Goal: Information Seeking & Learning: Learn about a topic

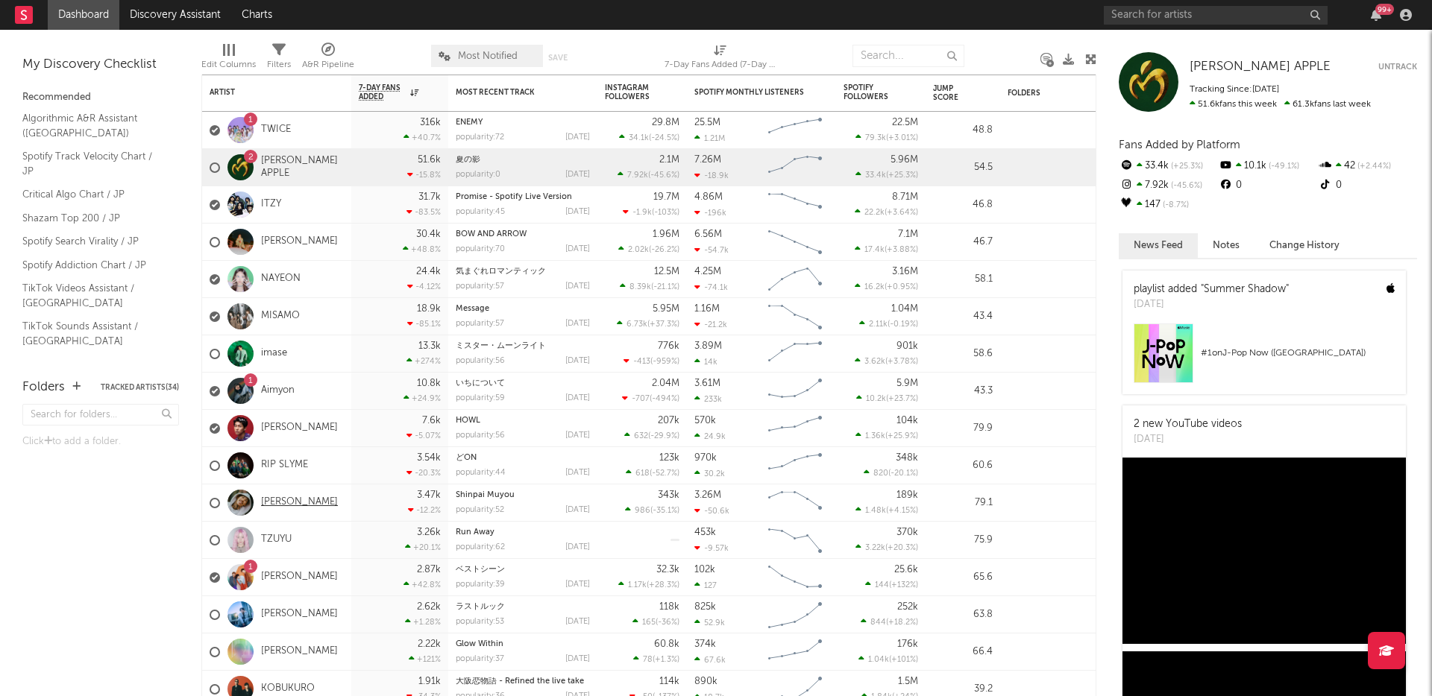
click at [285, 504] on link "[PERSON_NAME]" at bounding box center [299, 503] width 77 height 13
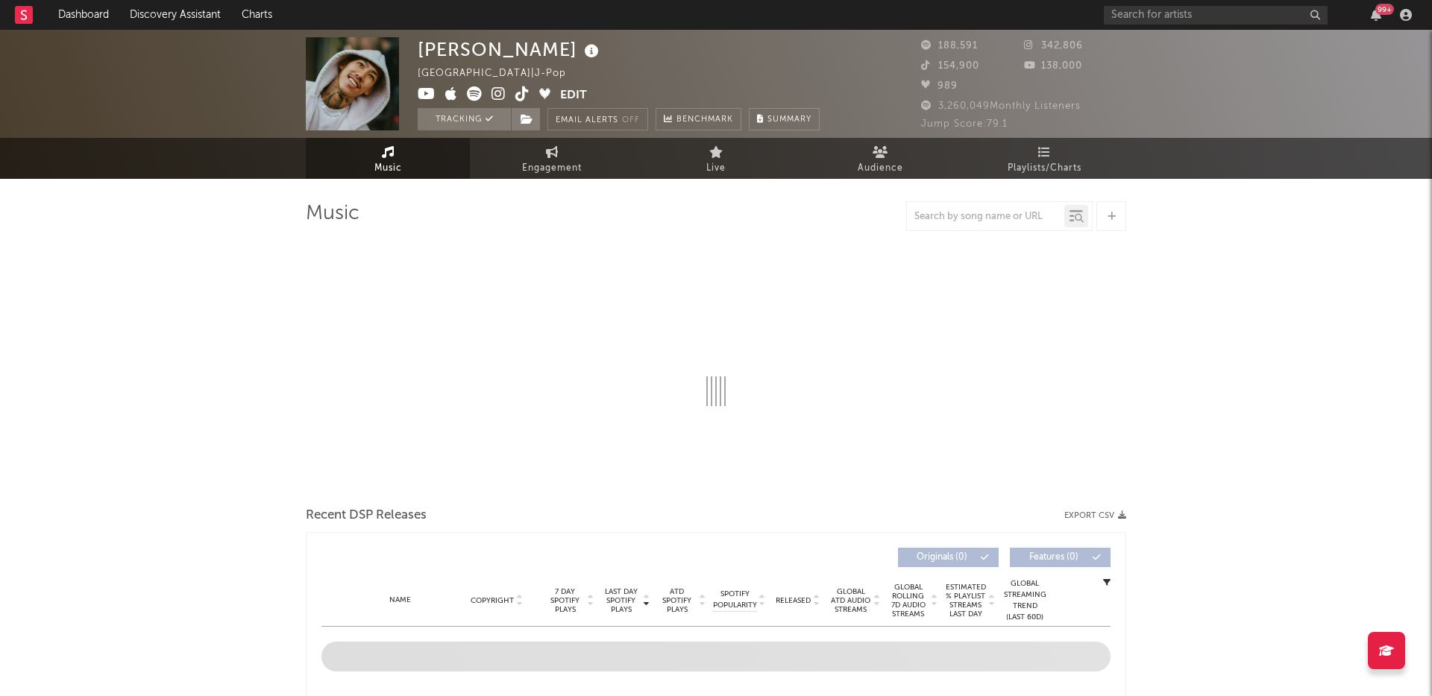
click at [1029, 163] on span "Playlists/Charts" at bounding box center [1044, 169] width 74 height 18
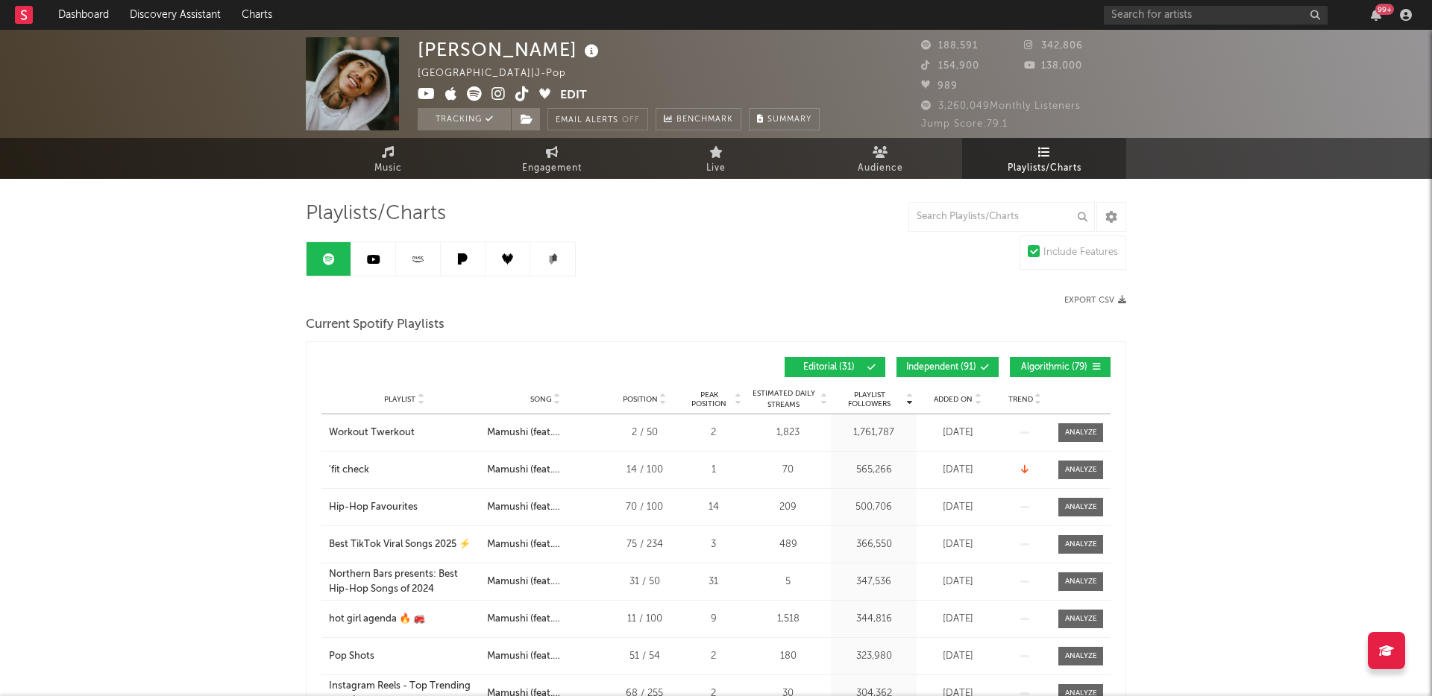
click at [465, 256] on icon at bounding box center [463, 259] width 10 height 11
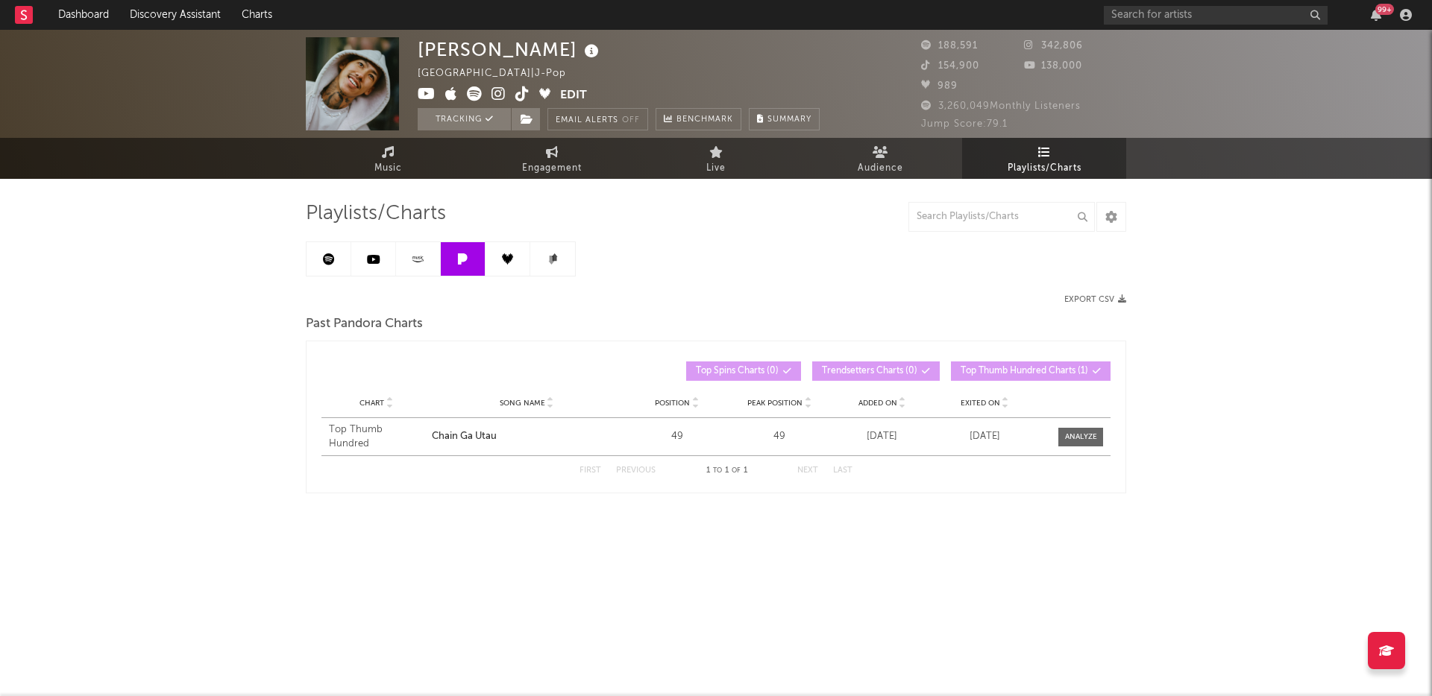
click at [415, 256] on icon at bounding box center [417, 259] width 17 height 11
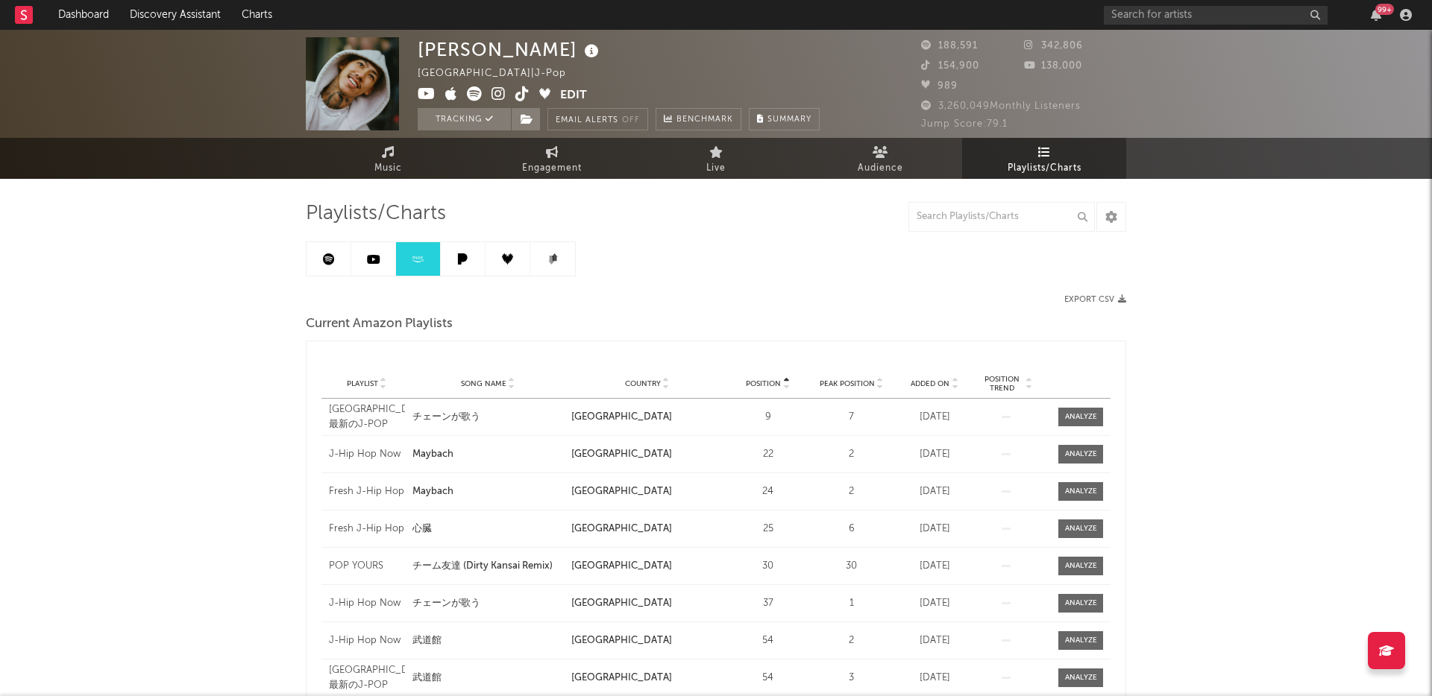
click at [471, 254] on link at bounding box center [463, 259] width 45 height 34
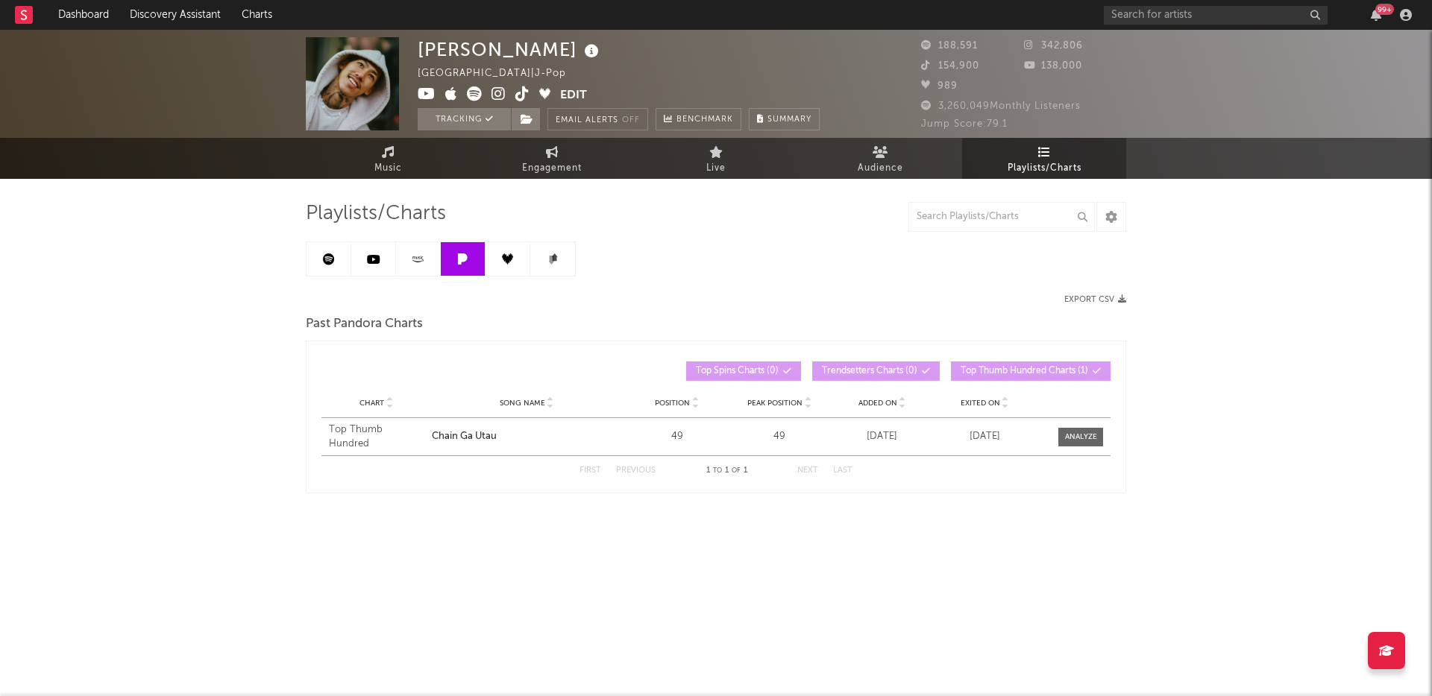
click at [494, 259] on link at bounding box center [507, 259] width 45 height 34
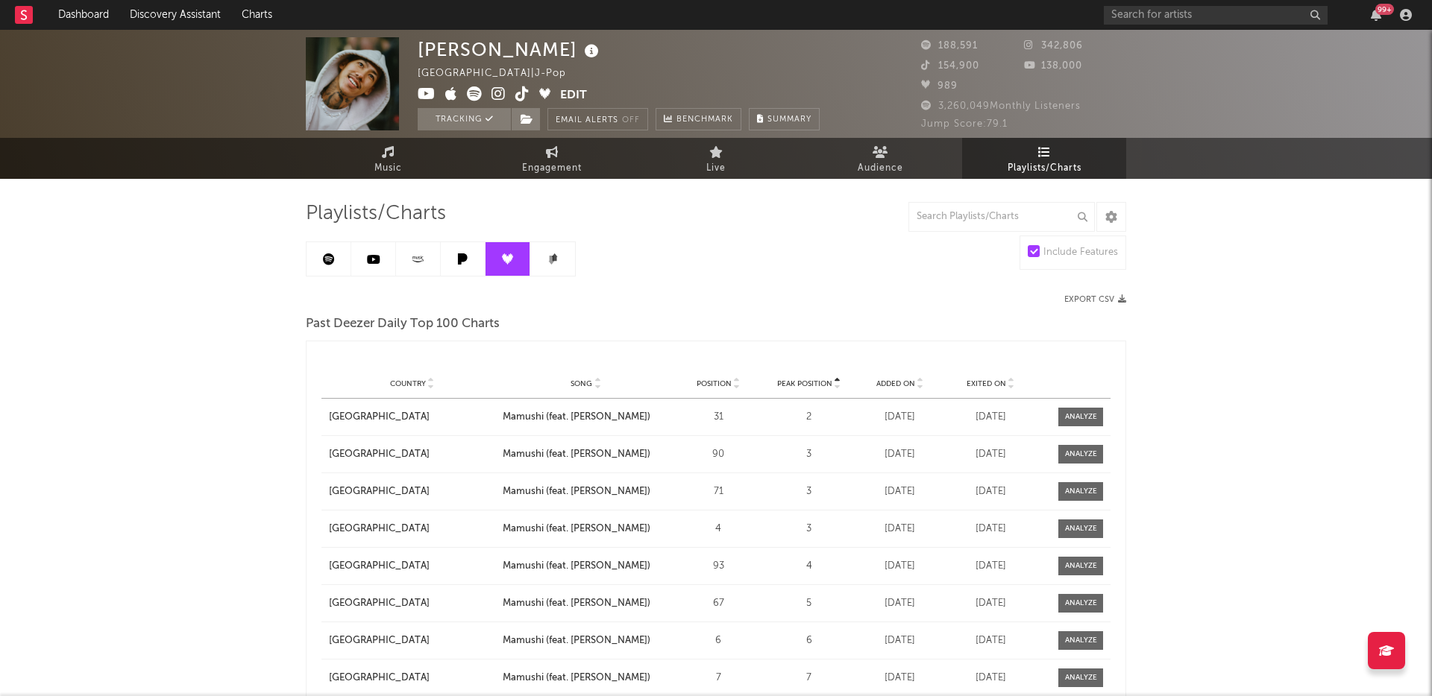
click at [547, 259] on icon at bounding box center [552, 259] width 11 height 11
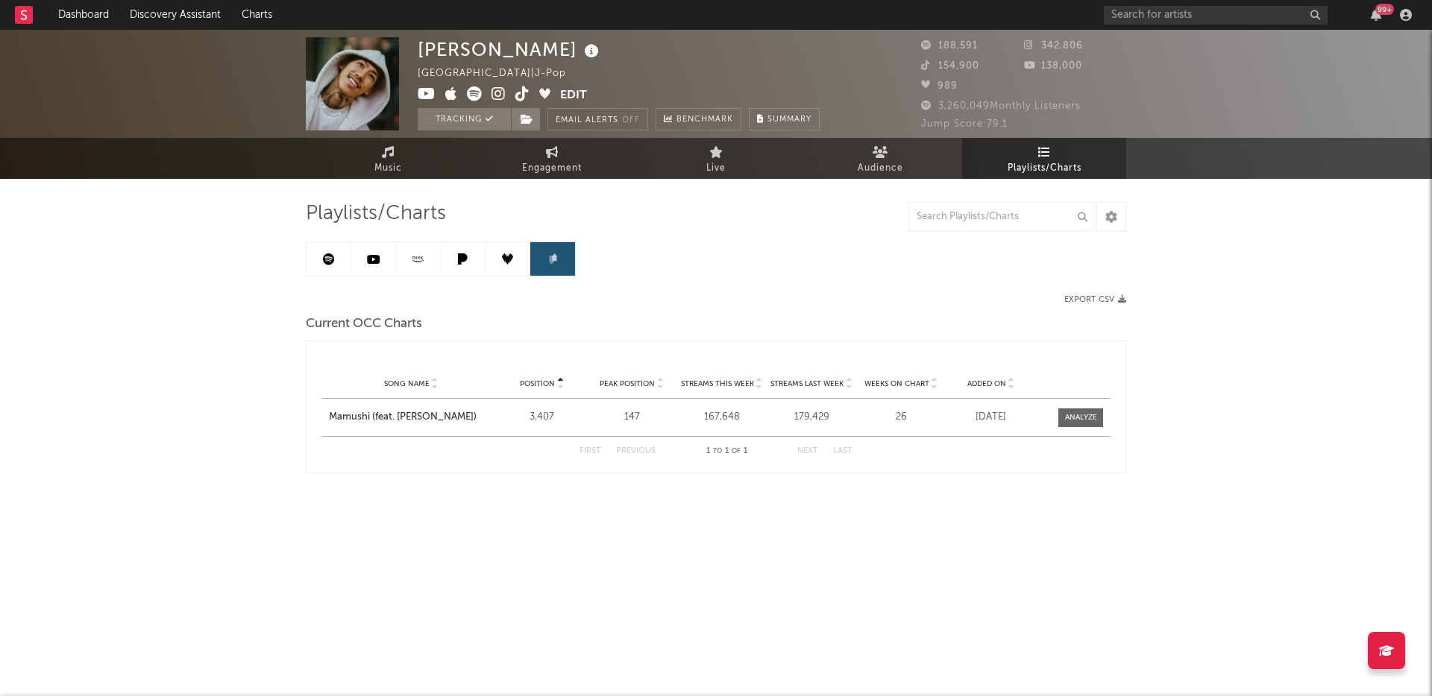
click at [514, 259] on link at bounding box center [507, 259] width 45 height 34
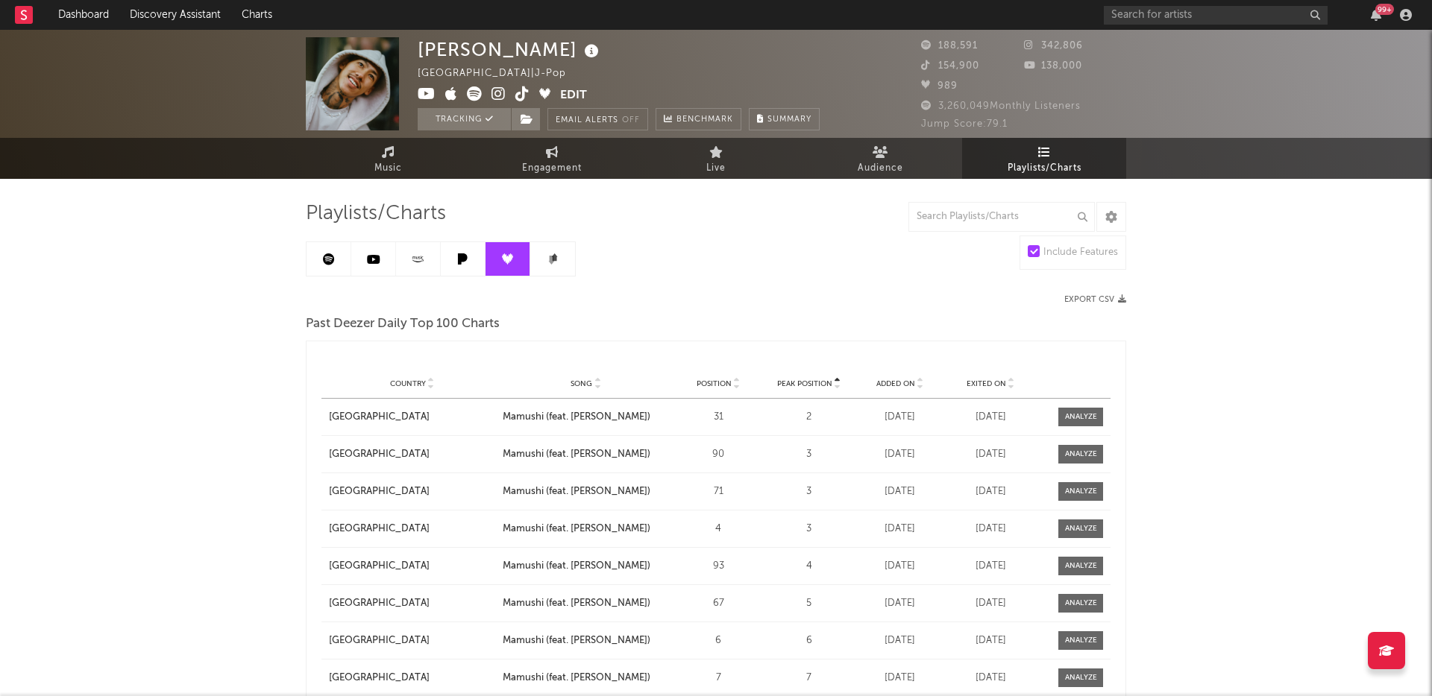
click at [468, 252] on link at bounding box center [463, 259] width 45 height 34
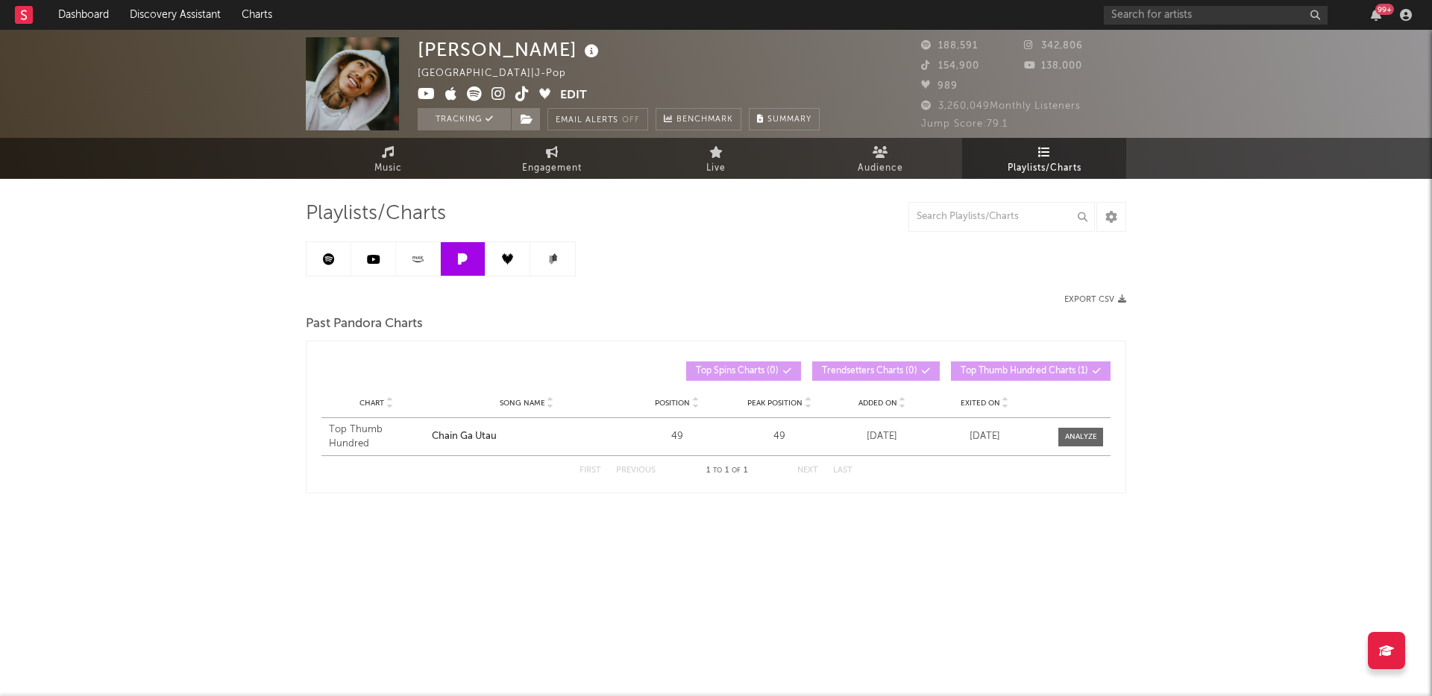
click at [435, 249] on link at bounding box center [418, 259] width 45 height 34
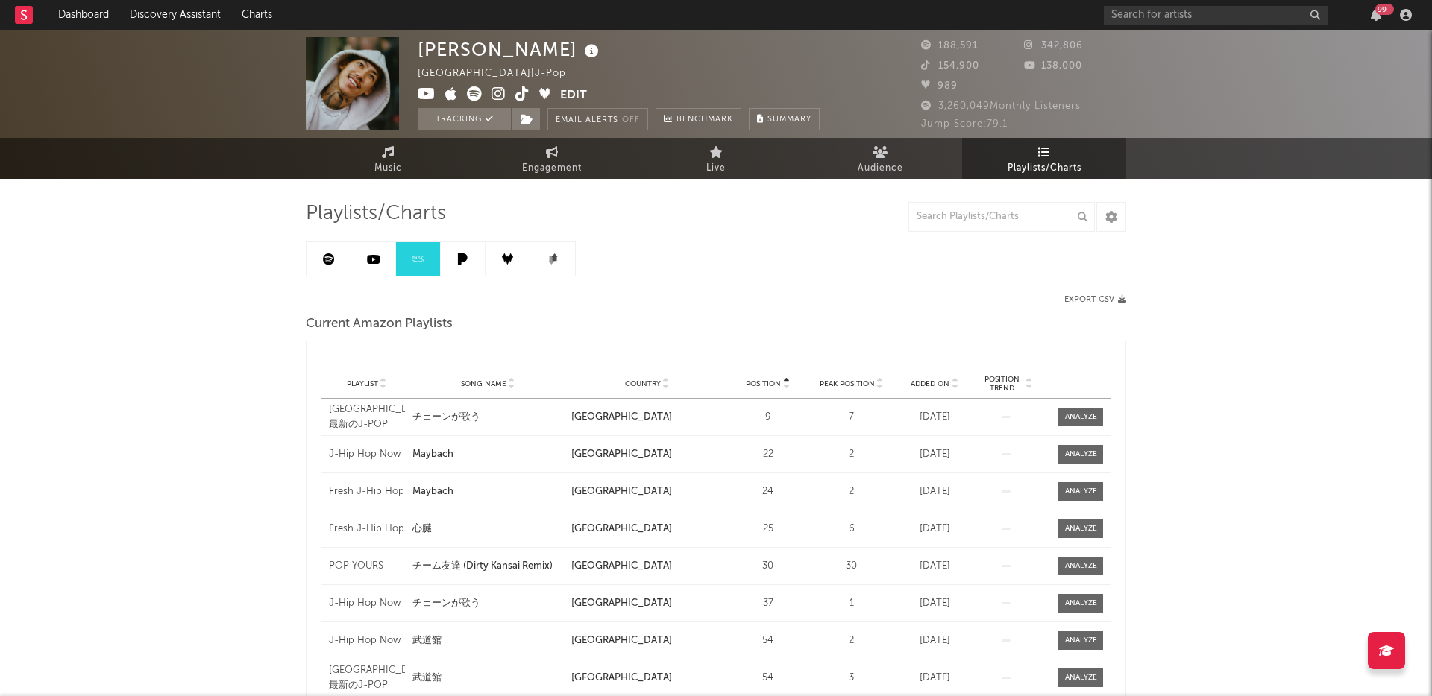
click at [391, 252] on link at bounding box center [373, 259] width 45 height 34
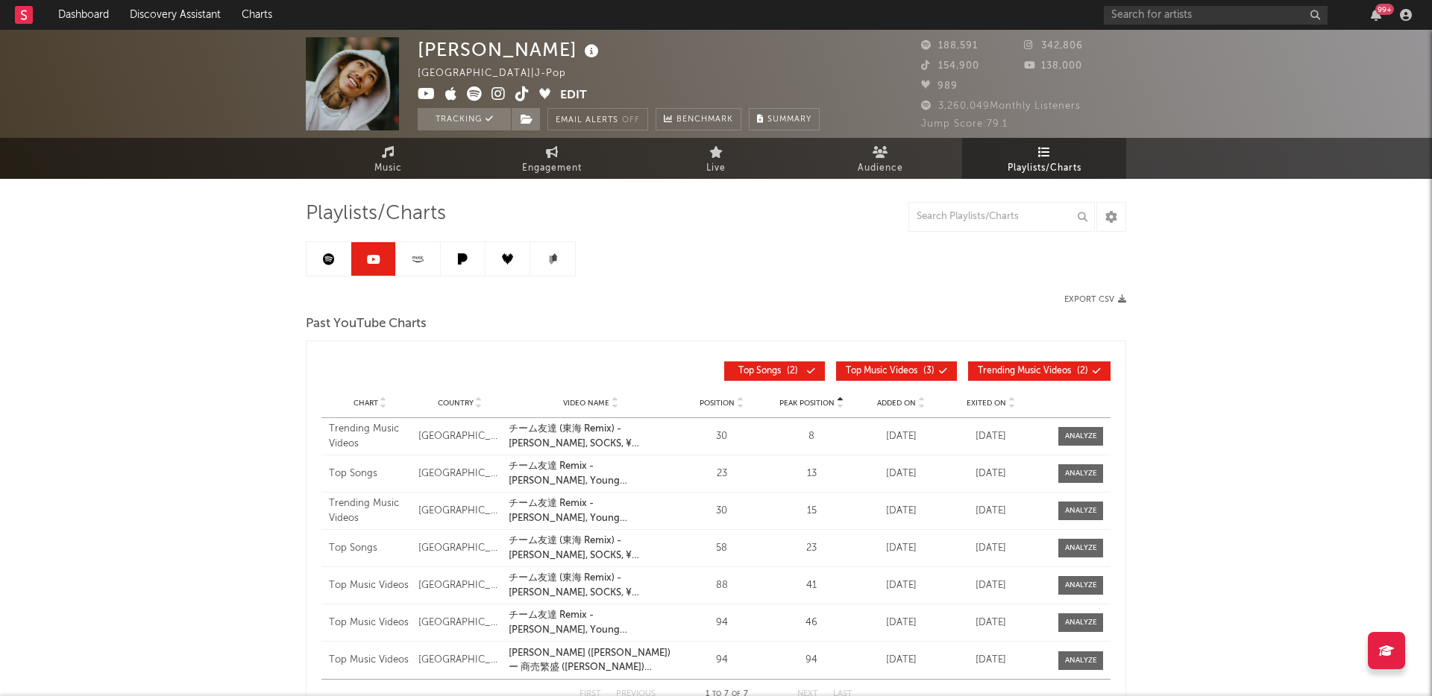
click at [336, 242] on link at bounding box center [328, 259] width 45 height 34
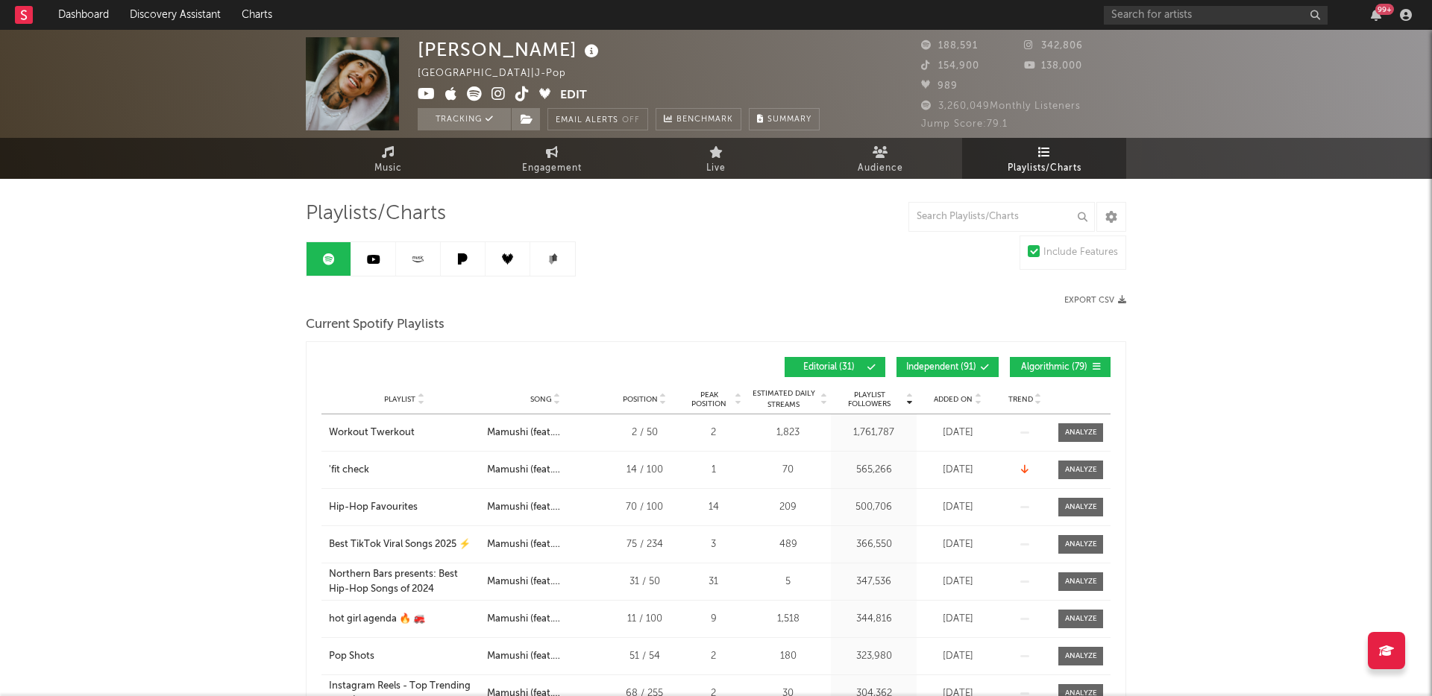
click at [373, 267] on link at bounding box center [373, 259] width 45 height 34
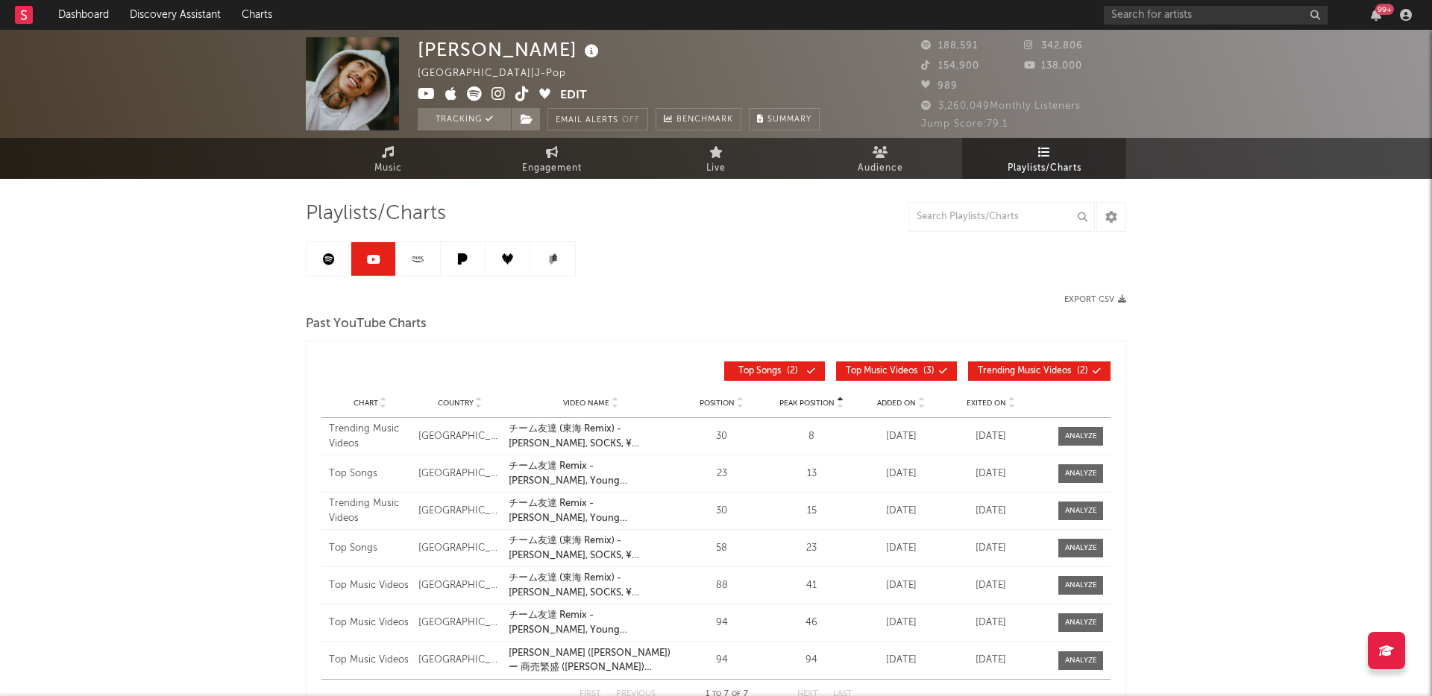
click at [415, 268] on link at bounding box center [418, 259] width 45 height 34
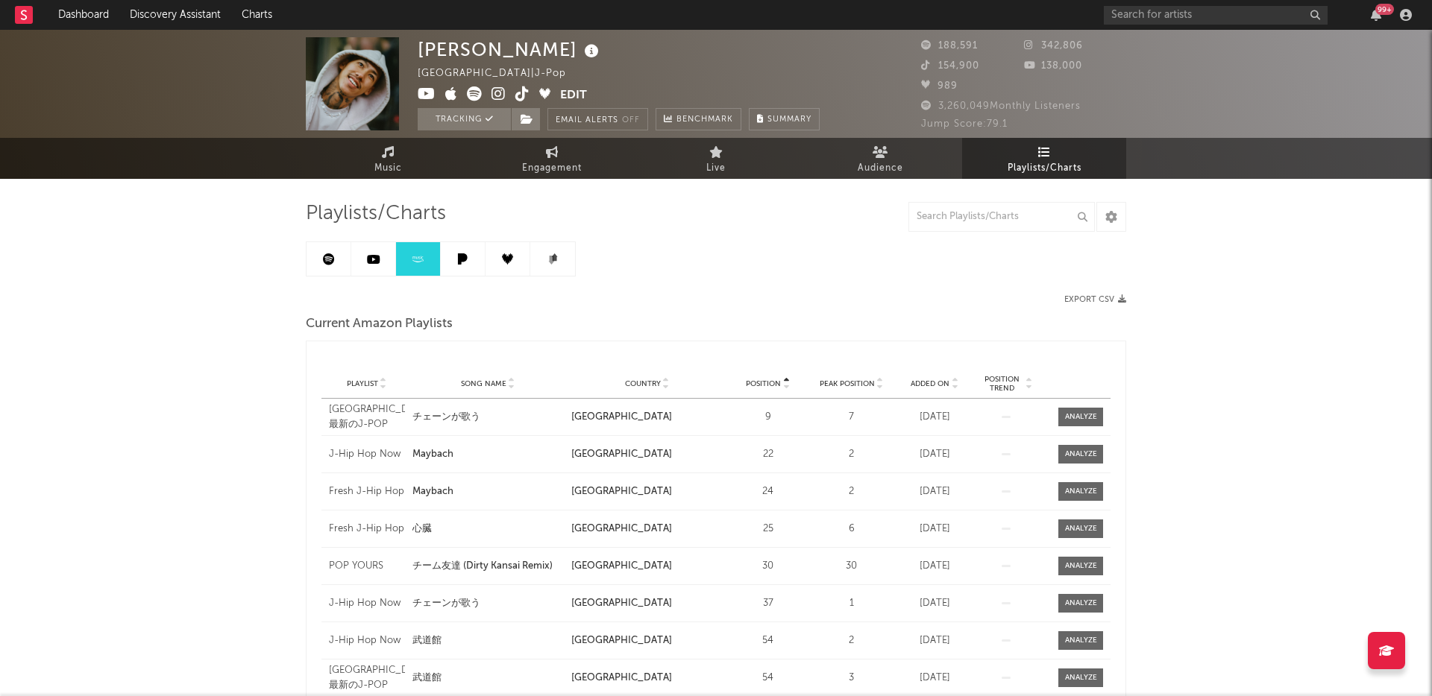
click at [457, 261] on icon at bounding box center [462, 259] width 17 height 11
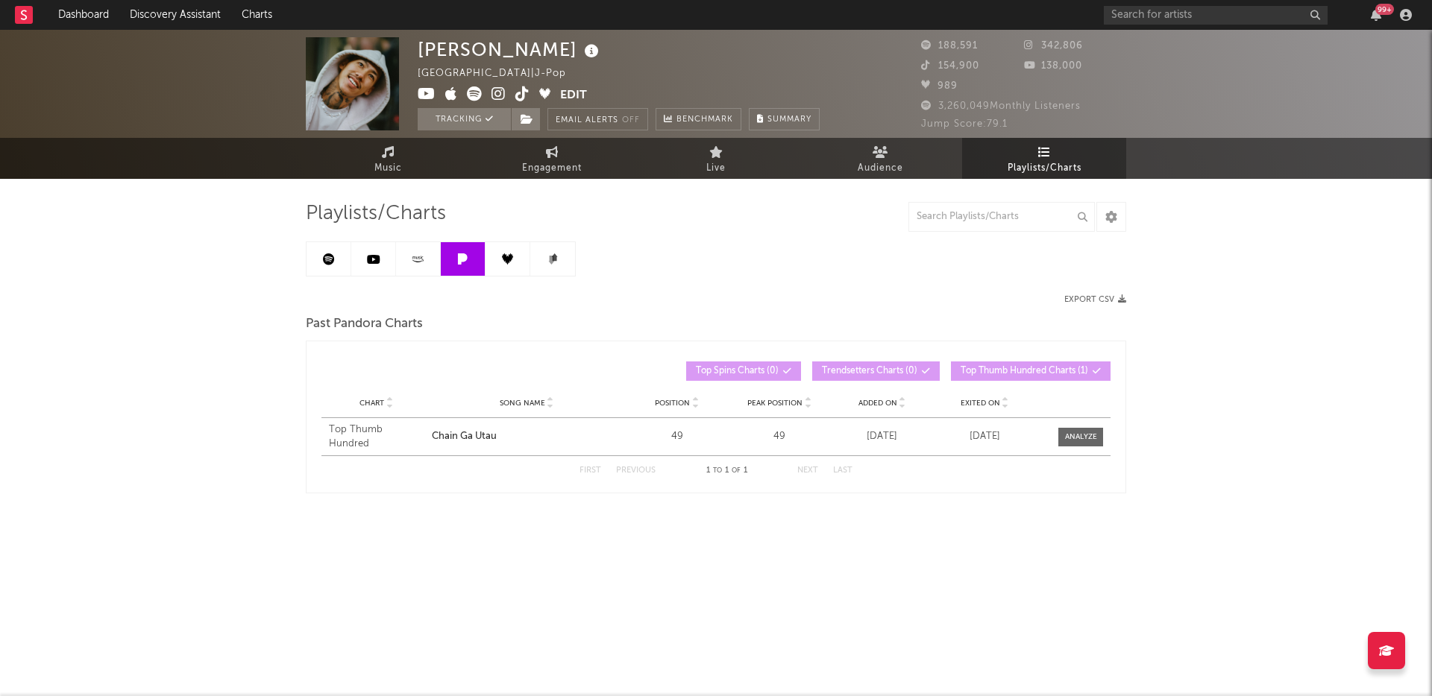
click at [488, 266] on link at bounding box center [507, 259] width 45 height 34
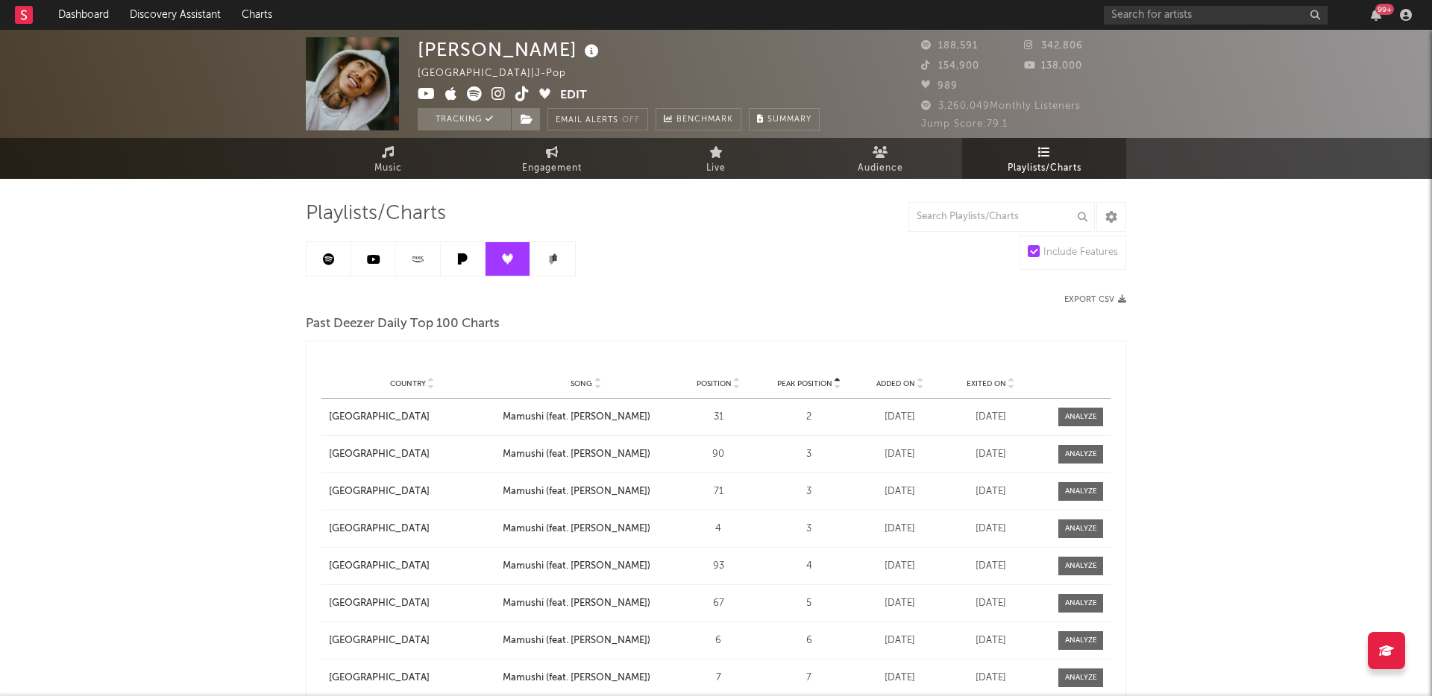
click at [537, 268] on link at bounding box center [552, 259] width 45 height 34
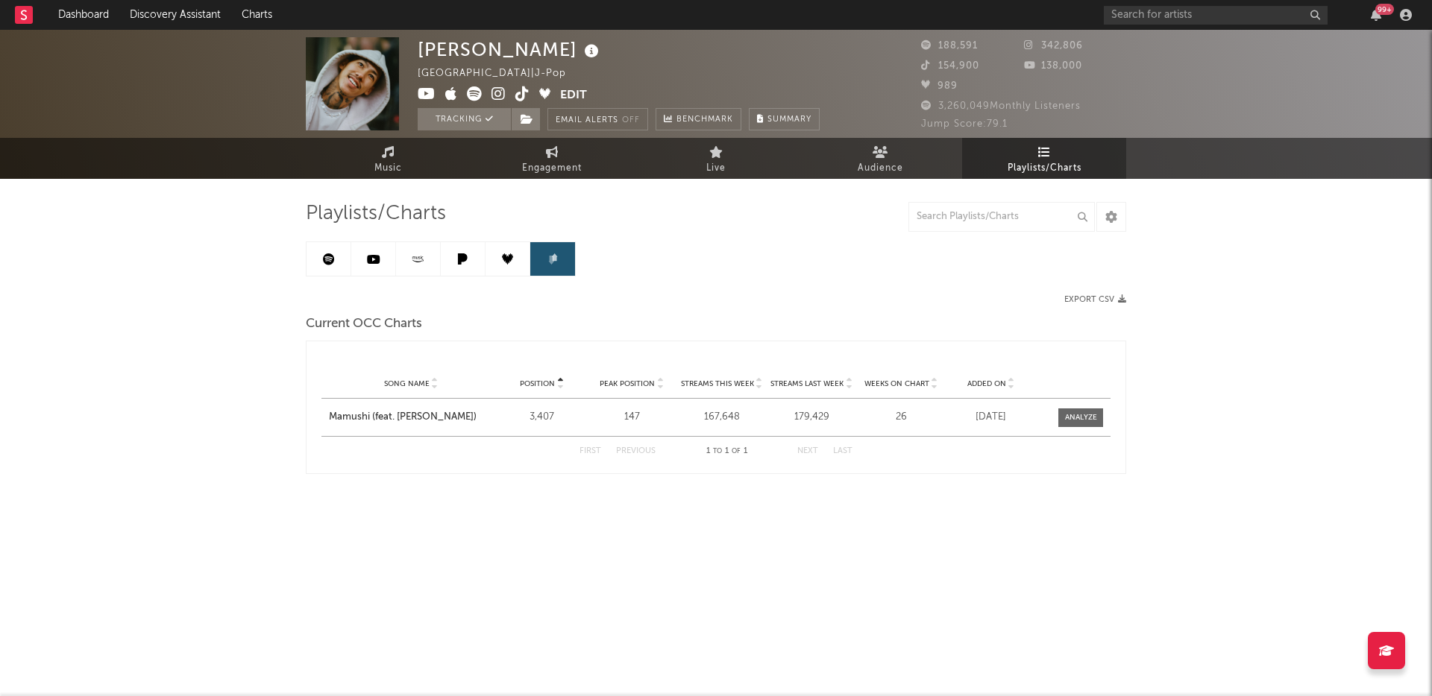
click at [627, 247] on div "Playlists/Charts Export CSV Current OCC Charts Position Song Name Position Peak…" at bounding box center [716, 337] width 820 height 273
click at [423, 257] on icon at bounding box center [417, 259] width 17 height 11
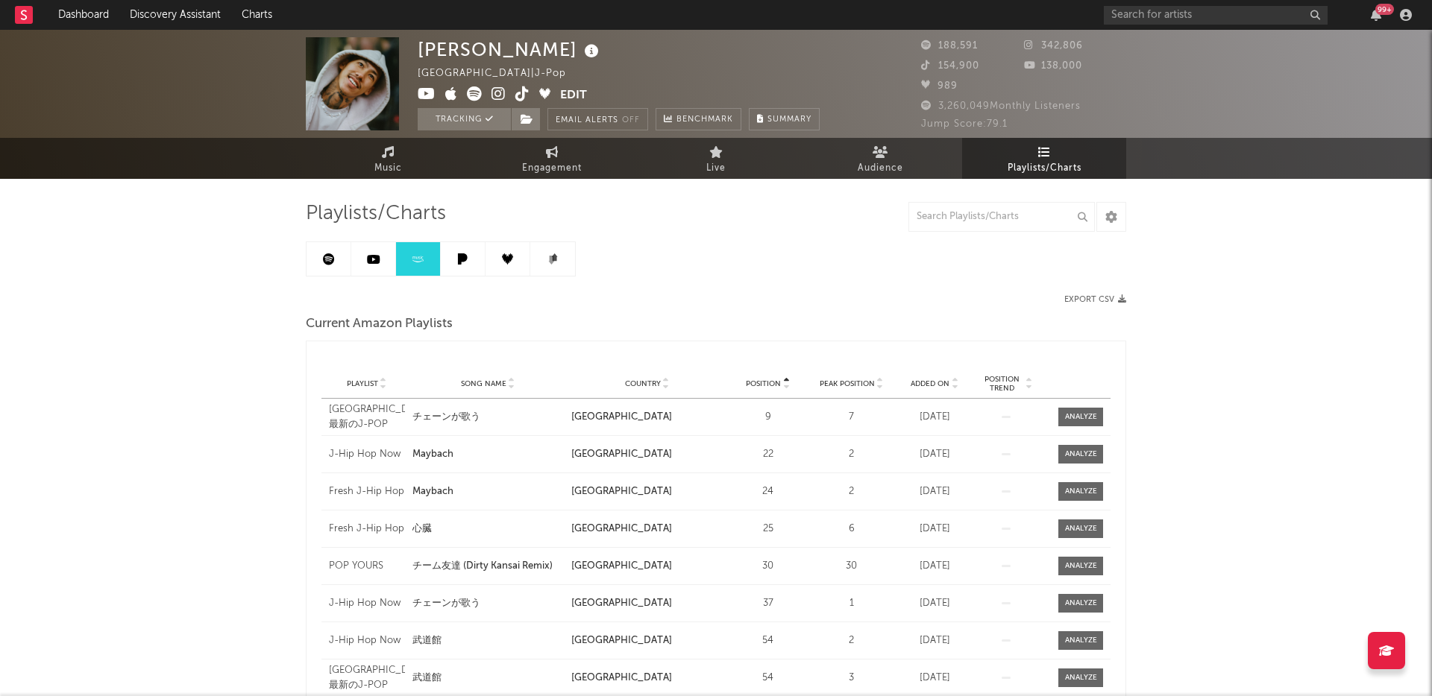
click at [365, 263] on link at bounding box center [373, 259] width 45 height 34
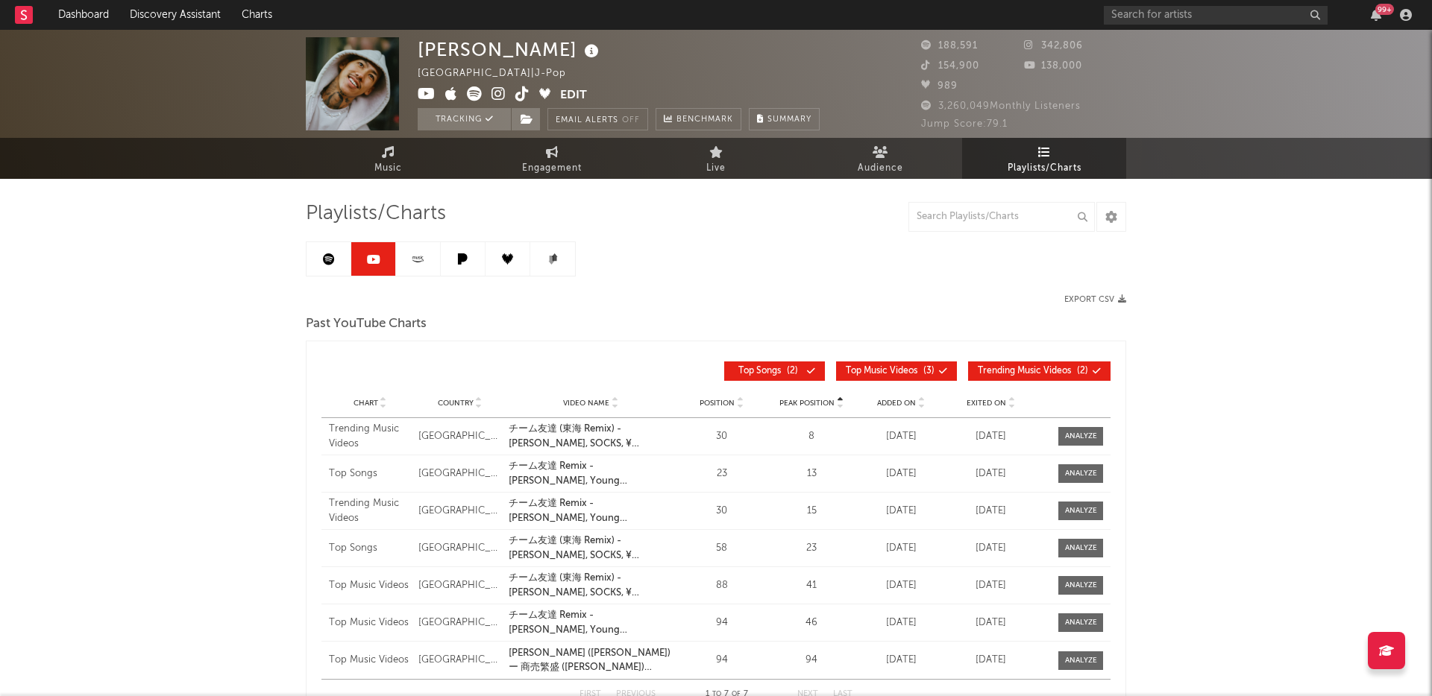
click at [328, 260] on icon at bounding box center [329, 260] width 12 height 12
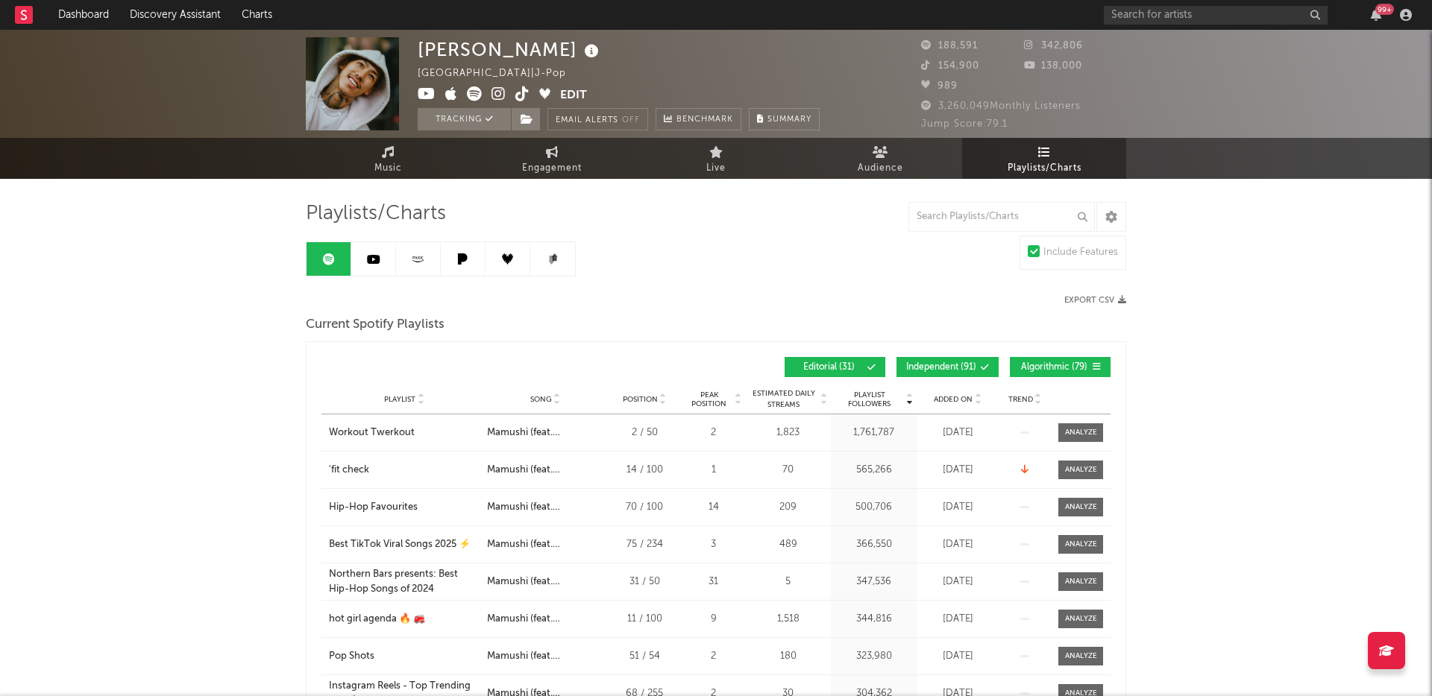
click at [412, 262] on icon at bounding box center [417, 259] width 17 height 11
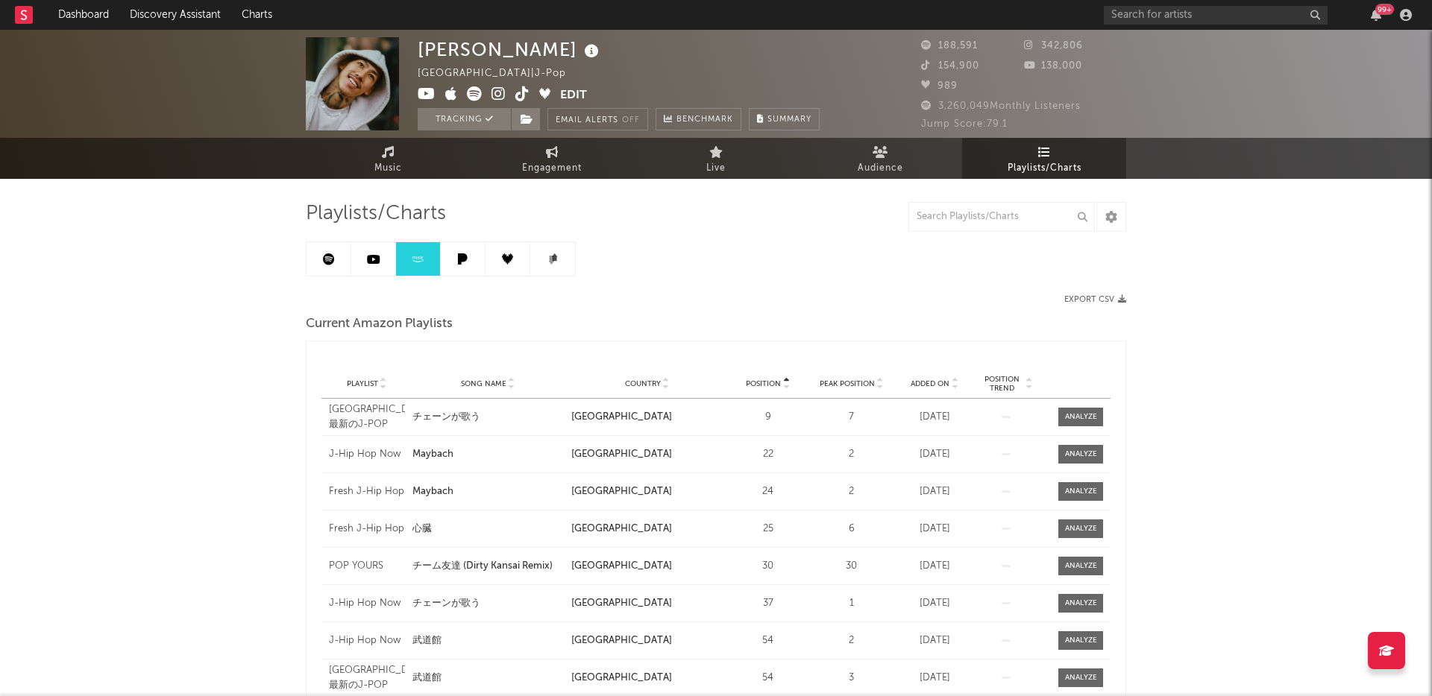
click at [321, 257] on link at bounding box center [328, 259] width 45 height 34
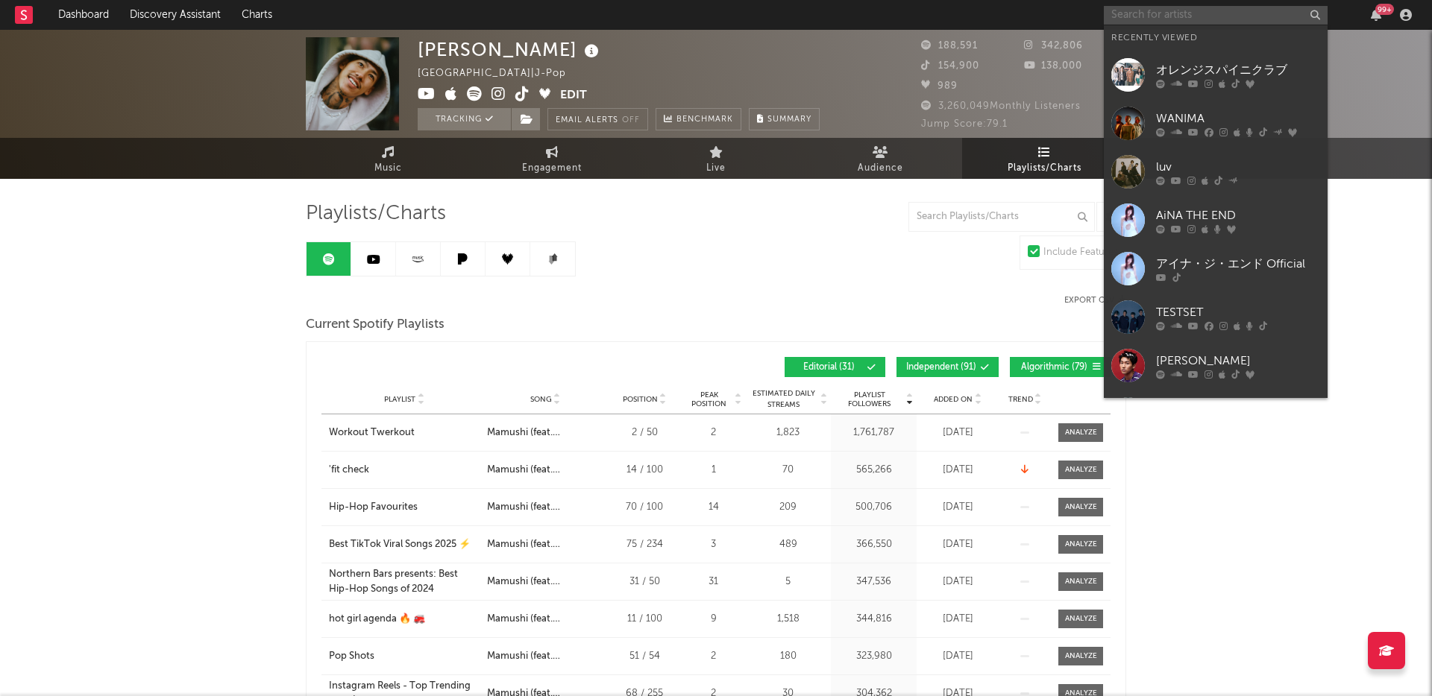
click at [1148, 13] on input "text" at bounding box center [1216, 15] width 224 height 19
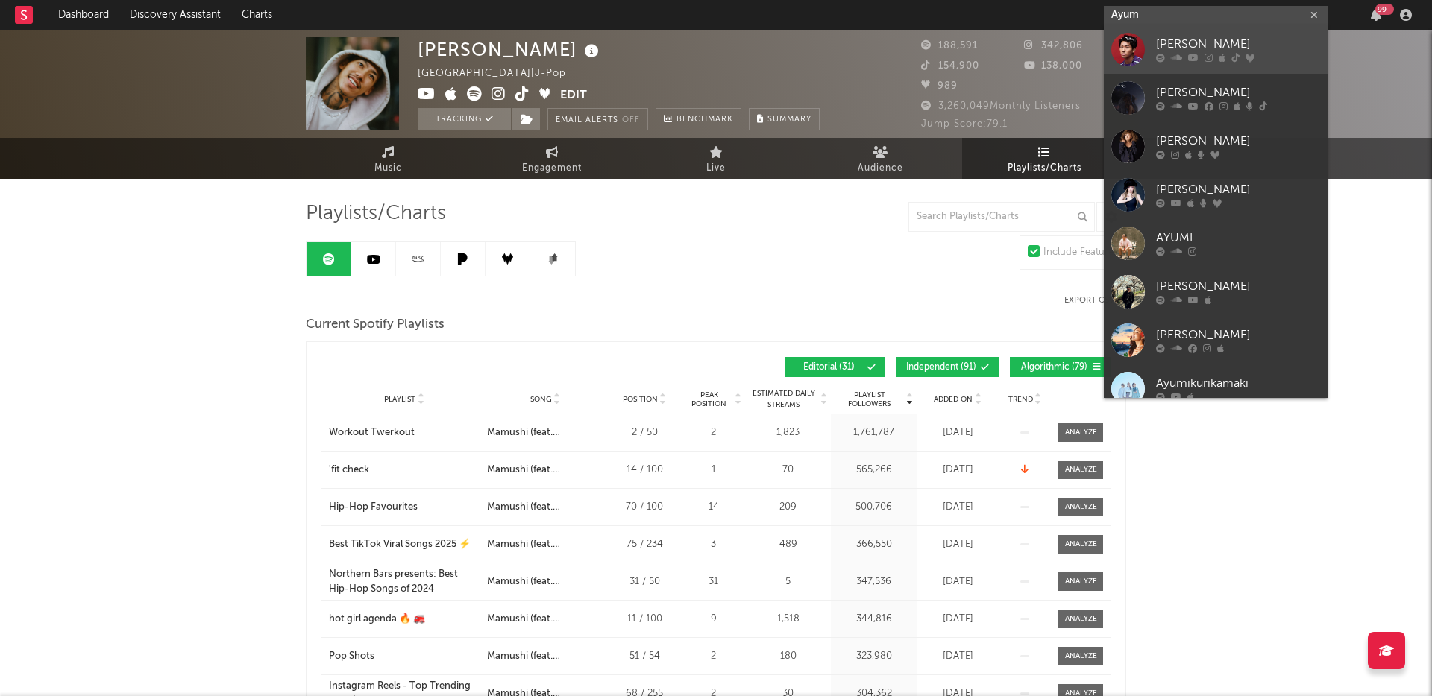
type input "Ayum"
click at [1221, 44] on div "[PERSON_NAME]" at bounding box center [1238, 45] width 164 height 18
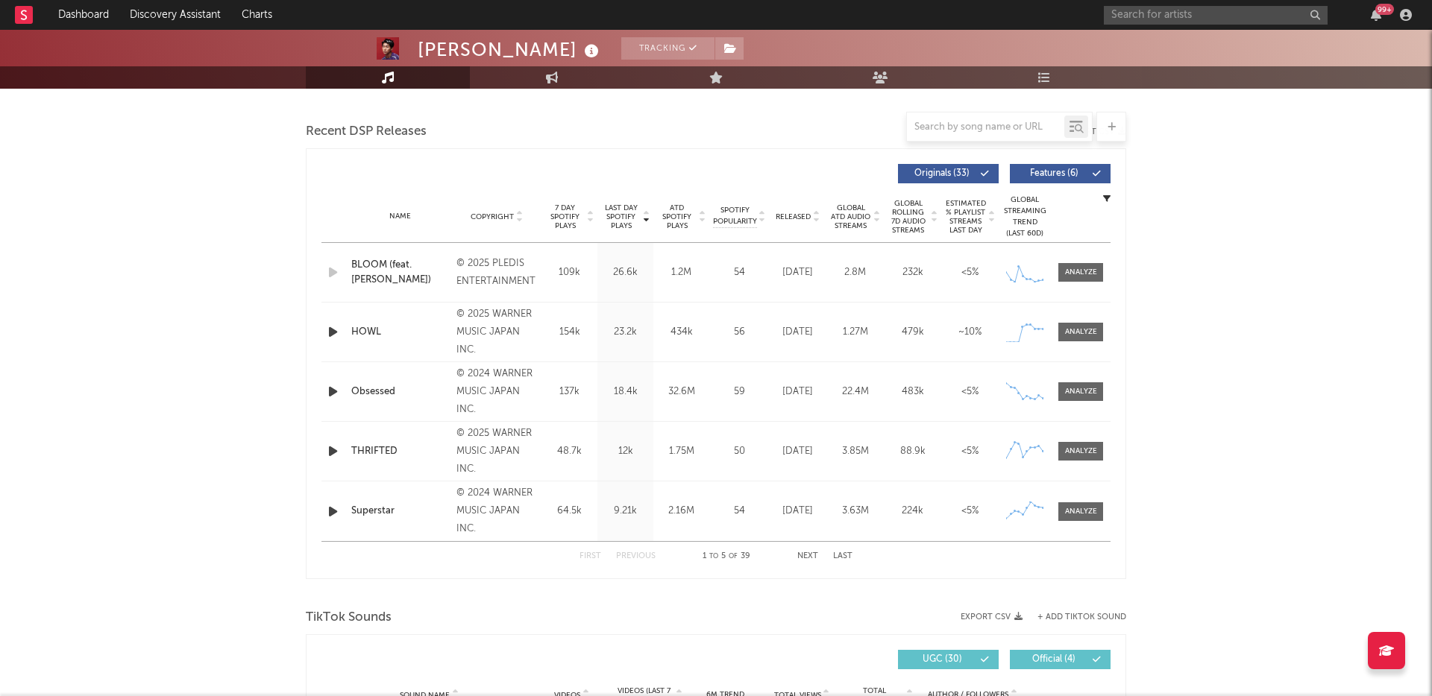
select select "6m"
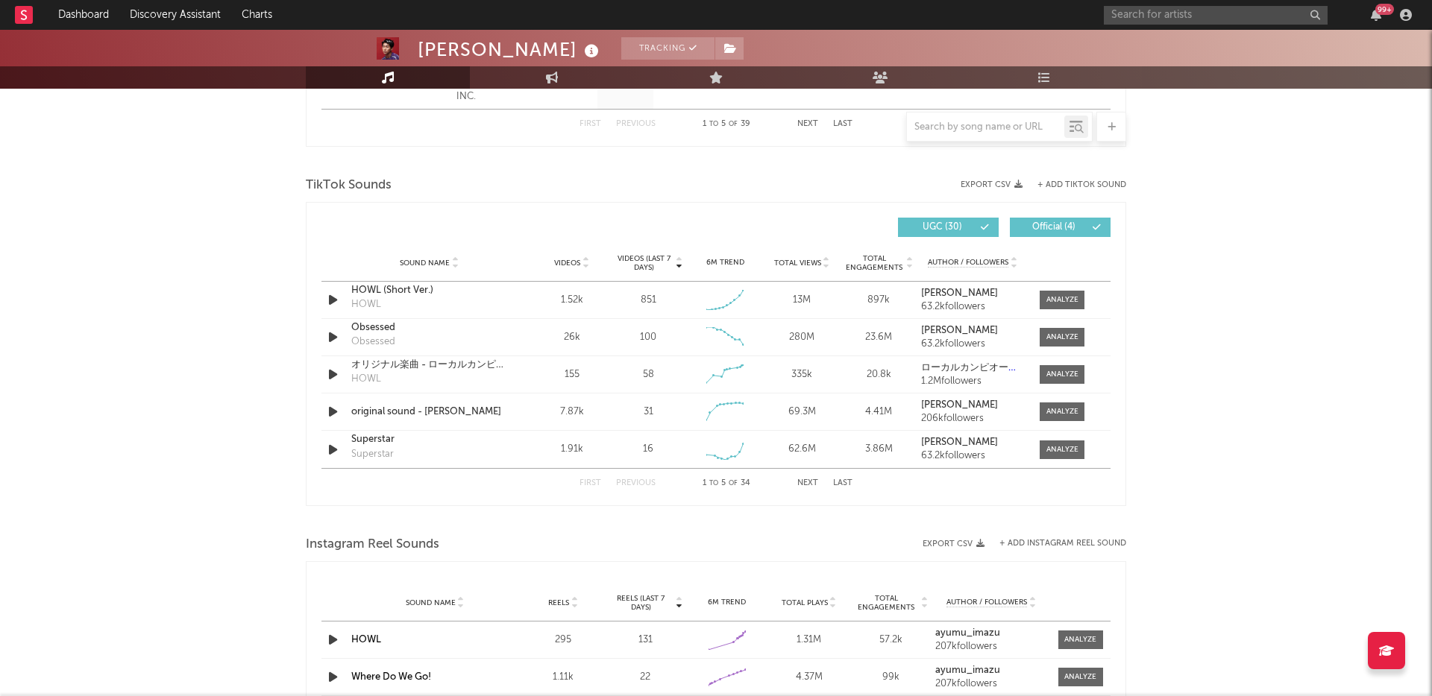
scroll to position [1004, 0]
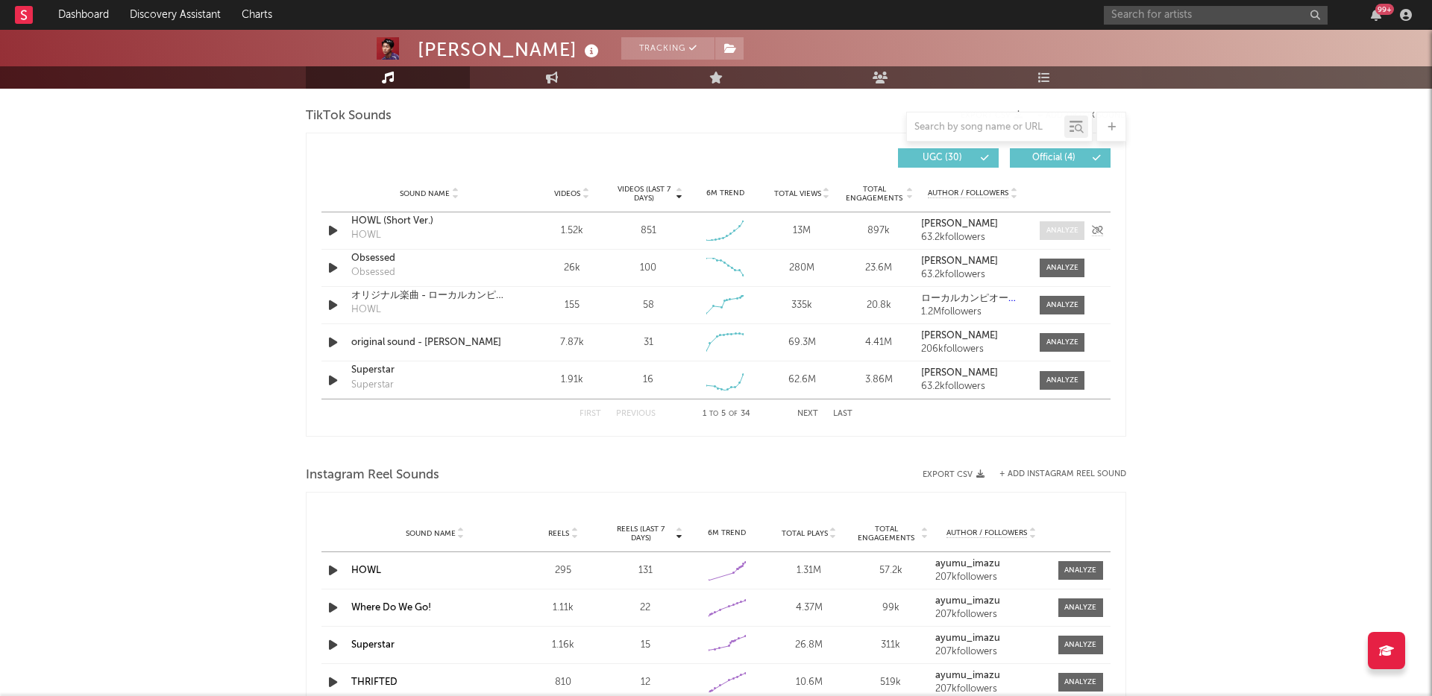
click at [1068, 227] on div at bounding box center [1062, 230] width 32 height 11
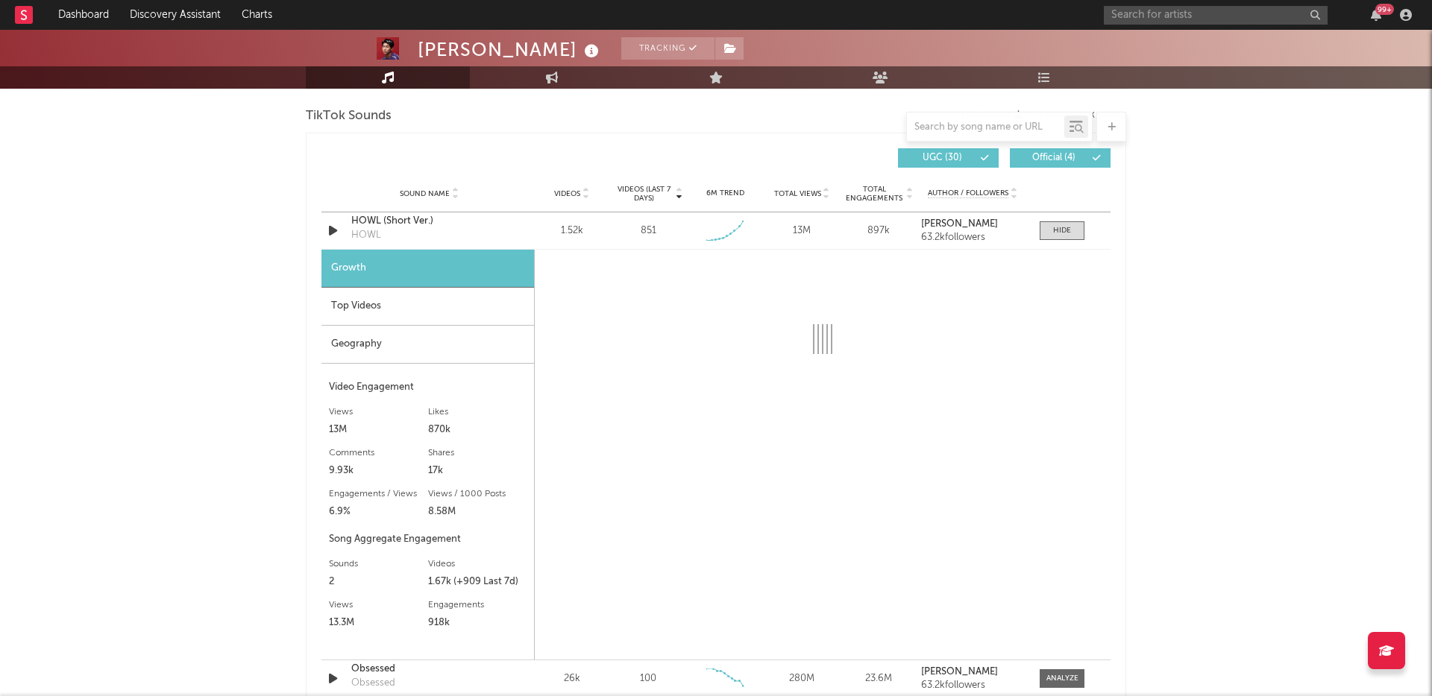
select select "1w"
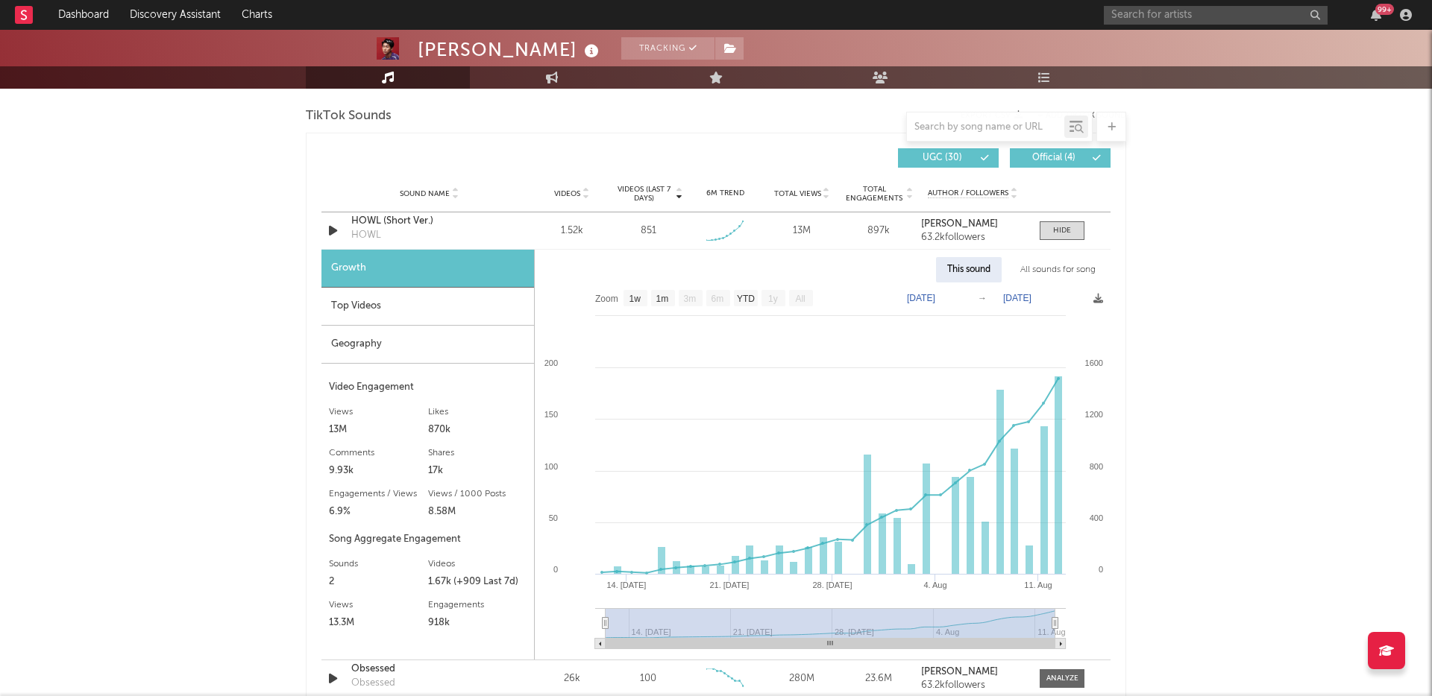
click at [437, 290] on div "Top Videos" at bounding box center [427, 307] width 213 height 38
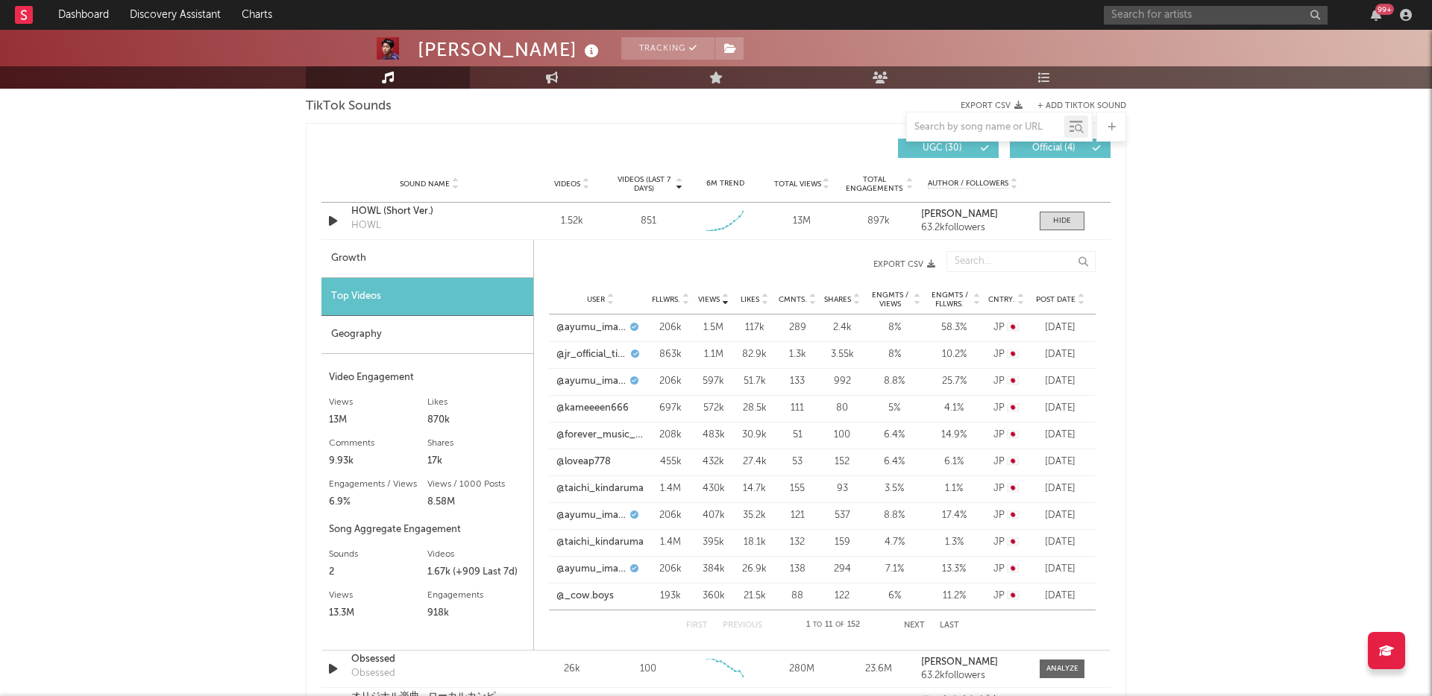
scroll to position [1019, 0]
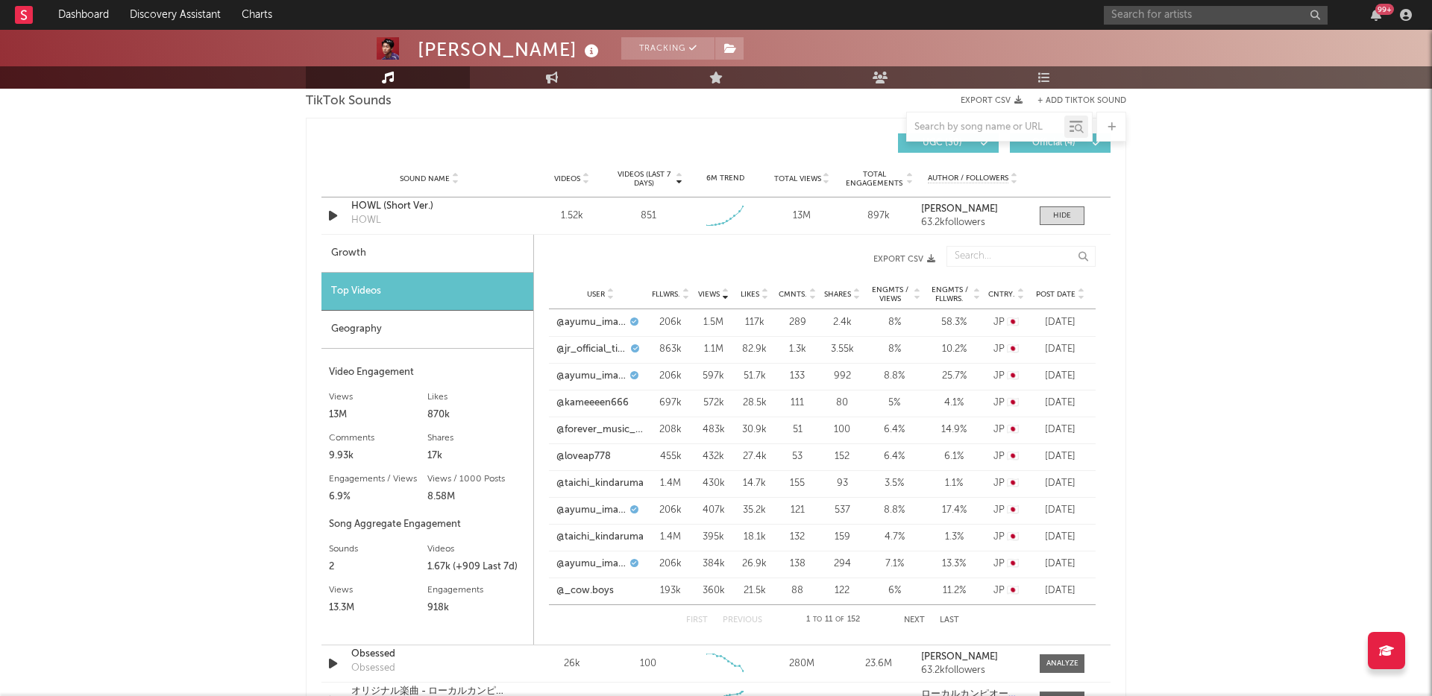
click at [1057, 294] on span "Post Date" at bounding box center [1056, 294] width 40 height 9
click at [614, 355] on link "@g.u.m_official" at bounding box center [590, 349] width 69 height 15
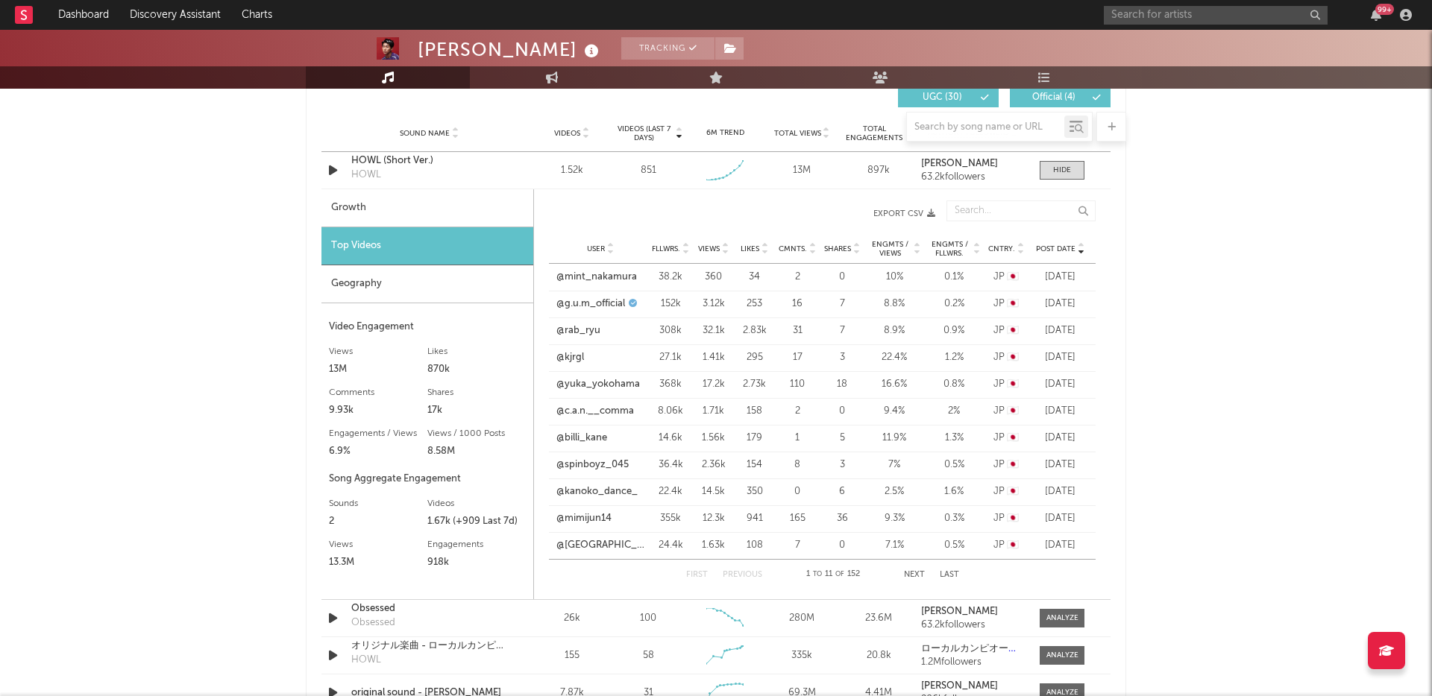
scroll to position [1070, 0]
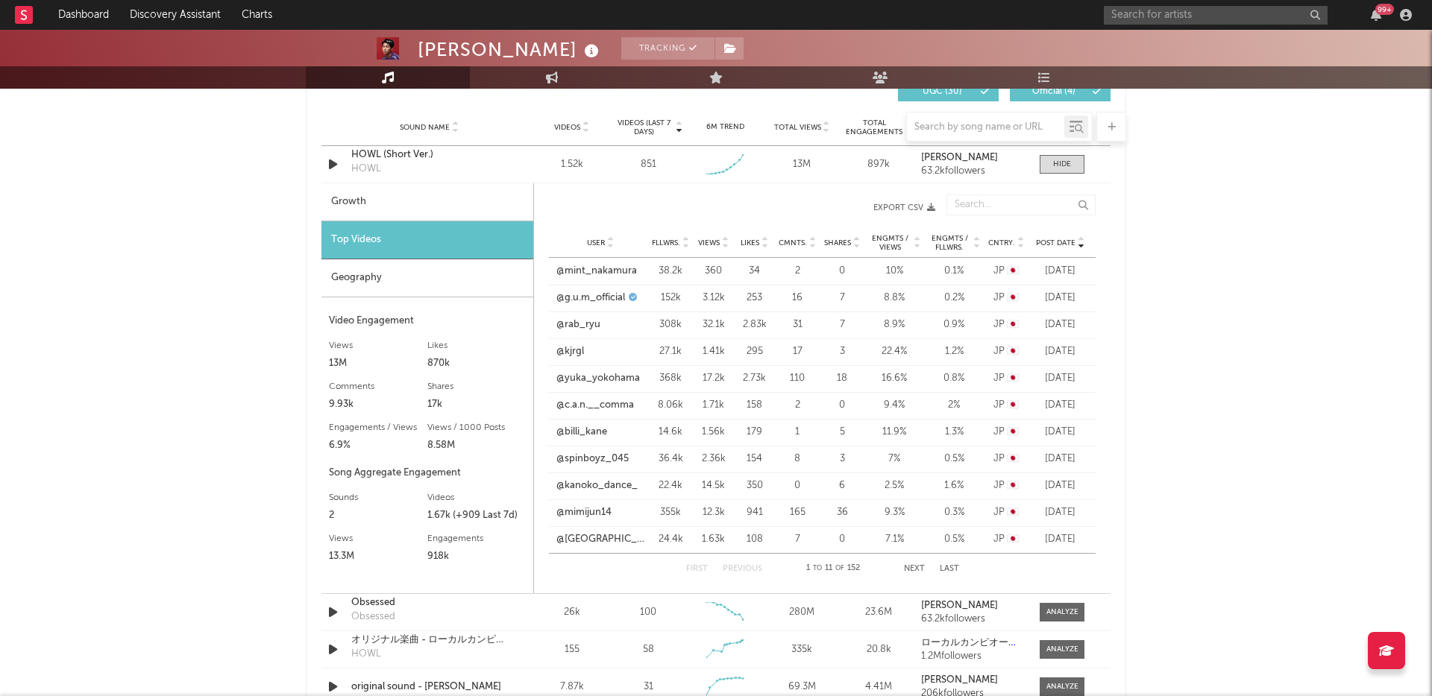
click at [913, 566] on button "Next" at bounding box center [914, 569] width 21 height 8
click at [611, 432] on link "@forever_music_37458" at bounding box center [600, 432] width 88 height 15
click at [732, 567] on button "Previous" at bounding box center [743, 569] width 40 height 8
